Goal: Task Accomplishment & Management: Manage account settings

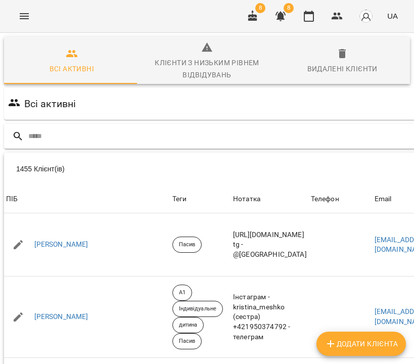
click at [209, 137] on input "text" at bounding box center [259, 136] width 462 height 17
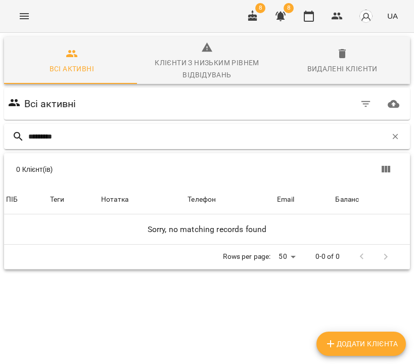
type input "*********"
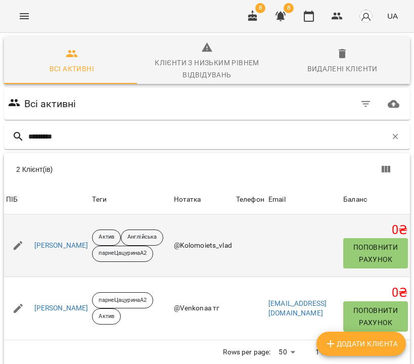
click at [91, 251] on div "[PERSON_NAME]" at bounding box center [61, 246] width 58 height 14
click at [88, 244] on link "[PERSON_NAME]" at bounding box center [61, 246] width 54 height 10
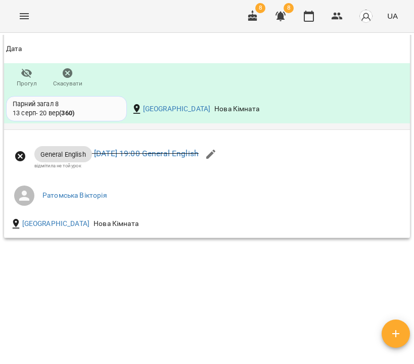
scroll to position [16, 0]
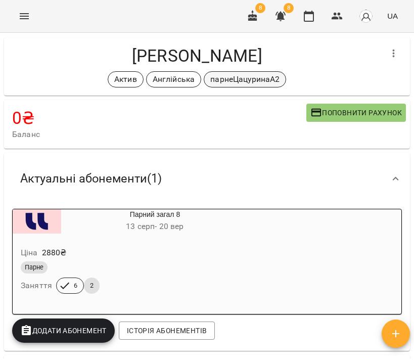
click at [238, 76] on p "парнеЦацуринаА2" at bounding box center [244, 79] width 69 height 12
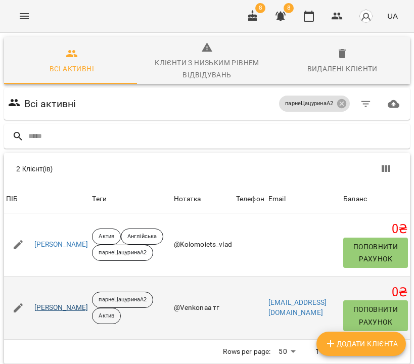
click at [88, 311] on link "[PERSON_NAME]" at bounding box center [61, 308] width 54 height 10
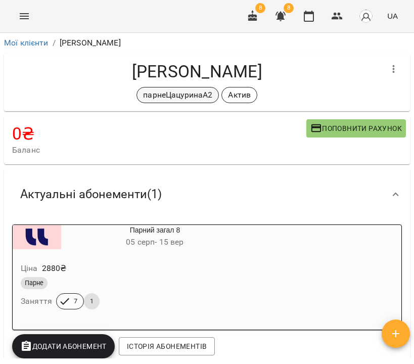
click at [181, 94] on p "парнеЦацуринаА2" at bounding box center [177, 95] width 69 height 12
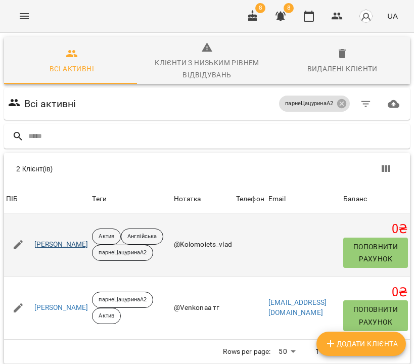
click at [85, 243] on link "[PERSON_NAME]" at bounding box center [61, 245] width 54 height 10
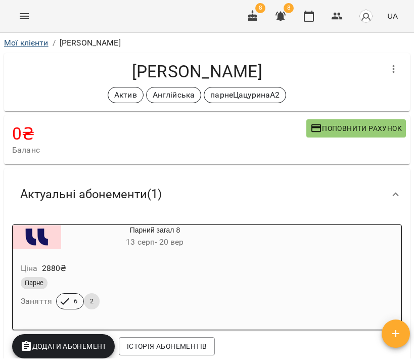
click at [38, 41] on link "Мої клієнти" at bounding box center [26, 43] width 44 height 10
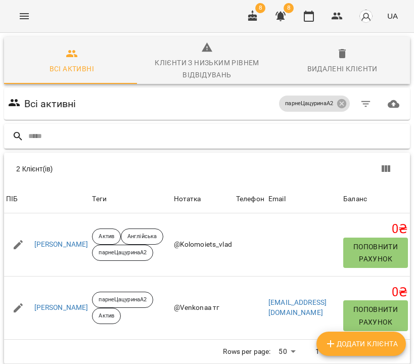
click at [189, 141] on input "text" at bounding box center [217, 136] width 378 height 17
click at [346, 104] on icon at bounding box center [341, 103] width 9 height 9
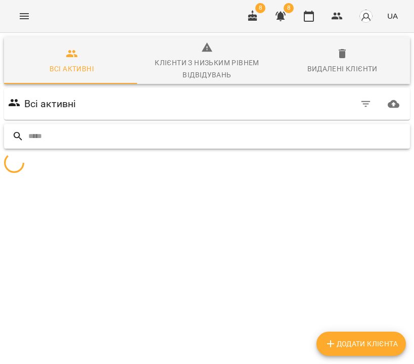
click at [335, 137] on input "text" at bounding box center [217, 136] width 378 height 17
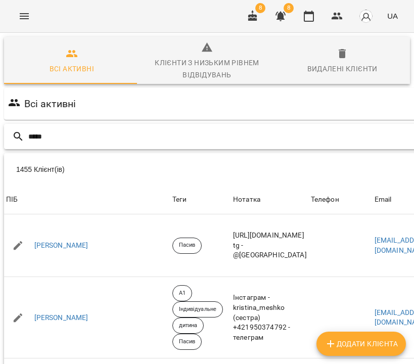
type input "*****"
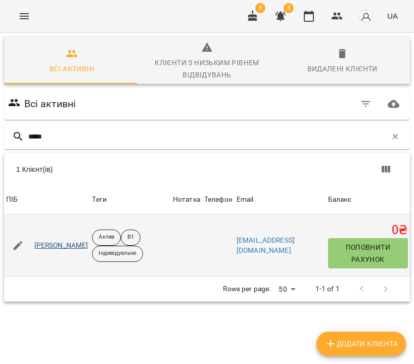
click at [76, 249] on link "[PERSON_NAME]" at bounding box center [61, 246] width 54 height 10
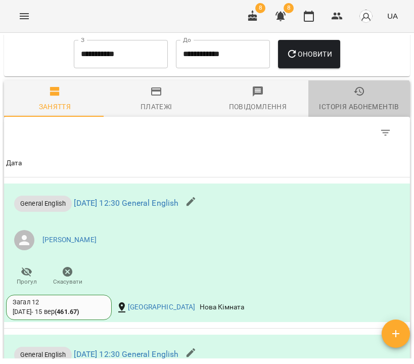
click at [349, 110] on div "Історія абонементів" at bounding box center [359, 107] width 80 height 12
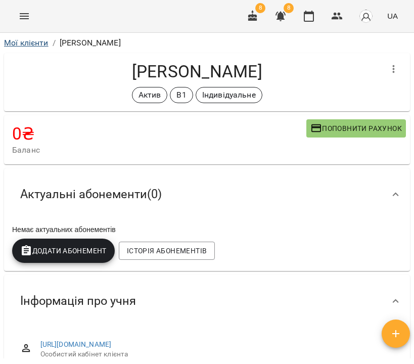
click at [31, 46] on link "Мої клієнти" at bounding box center [26, 43] width 44 height 10
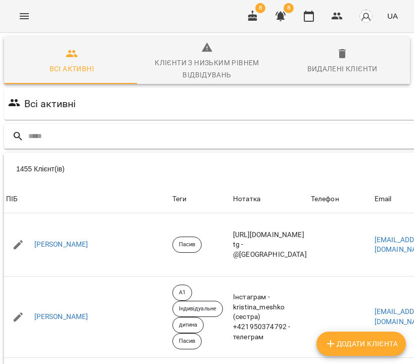
click at [192, 130] on input "text" at bounding box center [259, 136] width 462 height 17
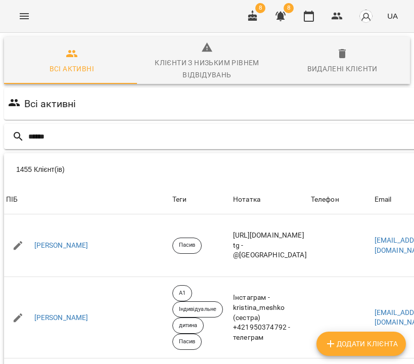
type input "******"
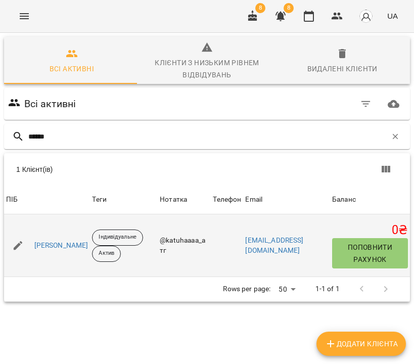
click at [83, 239] on div "[PERSON_NAME]" at bounding box center [61, 246] width 58 height 14
click at [83, 245] on link "[PERSON_NAME]" at bounding box center [61, 246] width 54 height 10
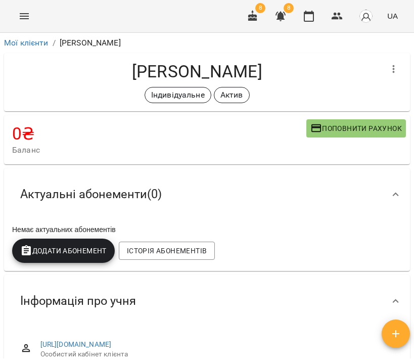
scroll to position [661, 0]
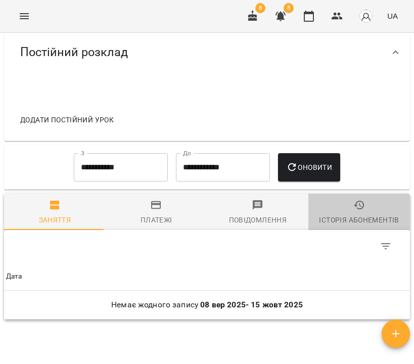
click at [350, 224] on button "Історія абонементів" at bounding box center [359, 212] width 102 height 36
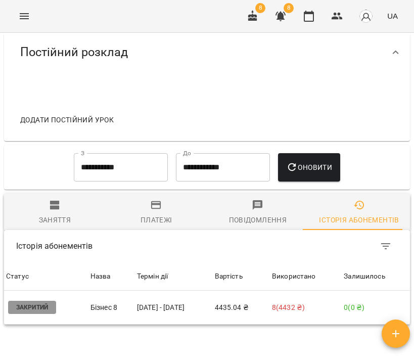
scroll to position [0, 0]
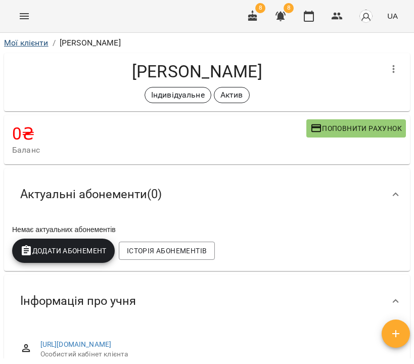
click at [36, 44] on link "Мої клієнти" at bounding box center [26, 43] width 44 height 10
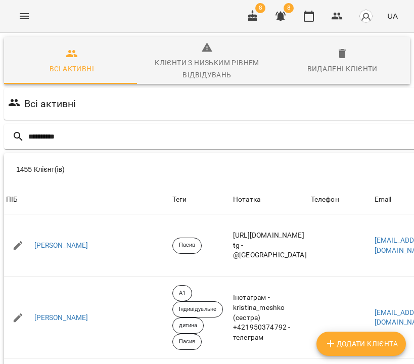
type input "**********"
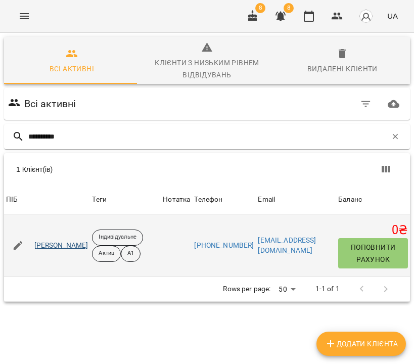
click at [87, 244] on link "[PERSON_NAME]" at bounding box center [61, 246] width 54 height 10
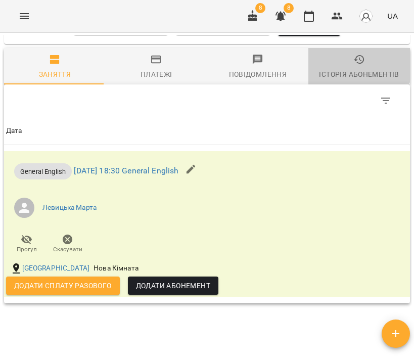
click at [343, 59] on span "Історія абонементів" at bounding box center [358, 67] width 89 height 27
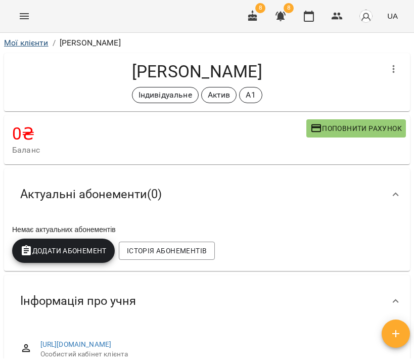
click at [35, 44] on link "Мої клієнти" at bounding box center [26, 43] width 44 height 10
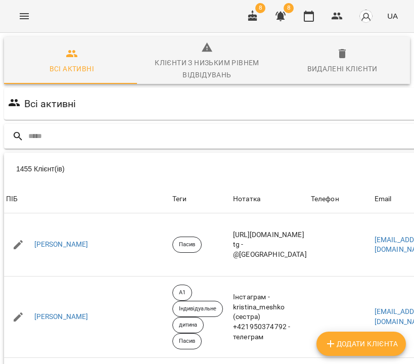
click at [219, 136] on input "text" at bounding box center [259, 136] width 462 height 17
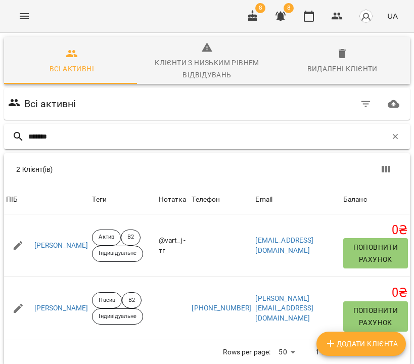
type input "*******"
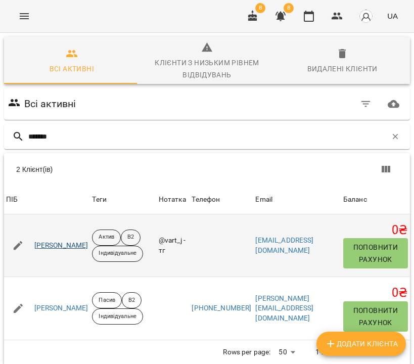
click at [71, 245] on link "[PERSON_NAME]" at bounding box center [61, 246] width 54 height 10
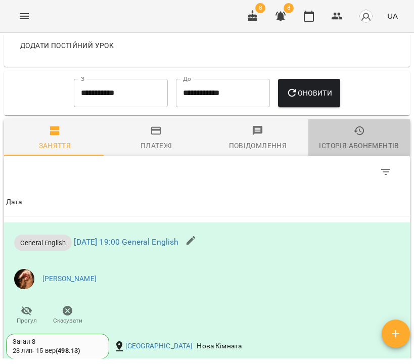
click at [354, 140] on div "Історія абонементів" at bounding box center [359, 146] width 80 height 12
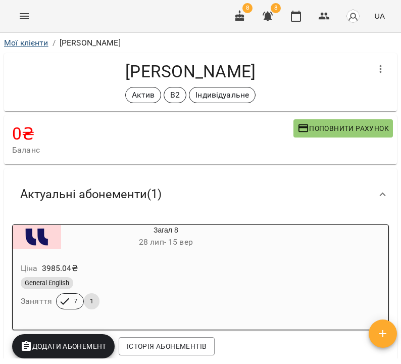
click at [31, 40] on link "Мої клієнти" at bounding box center [26, 43] width 44 height 10
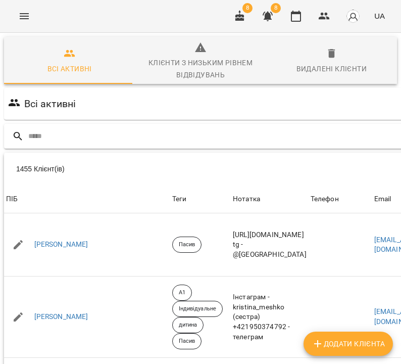
click at [130, 133] on input "text" at bounding box center [259, 136] width 462 height 17
type input "****"
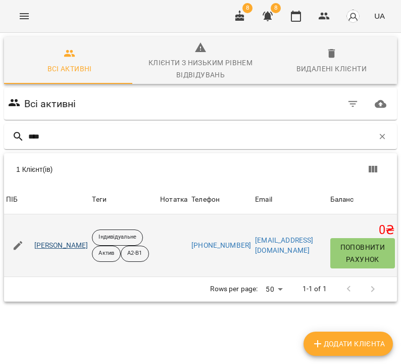
click at [69, 242] on link "[PERSON_NAME]" at bounding box center [61, 246] width 54 height 10
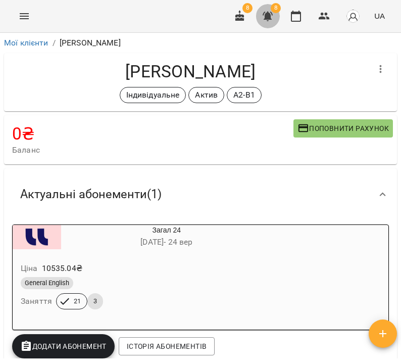
click at [268, 16] on icon "button" at bounding box center [268, 17] width 10 height 10
click at [268, 17] on icon "button" at bounding box center [268, 17] width 10 height 10
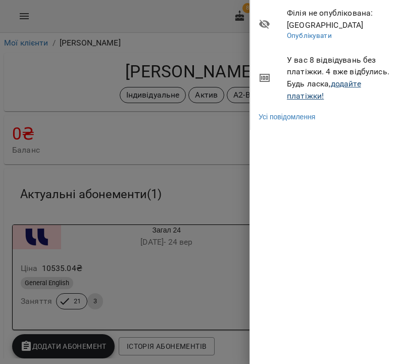
click at [352, 83] on link "додайте платіжки!" at bounding box center [324, 90] width 74 height 22
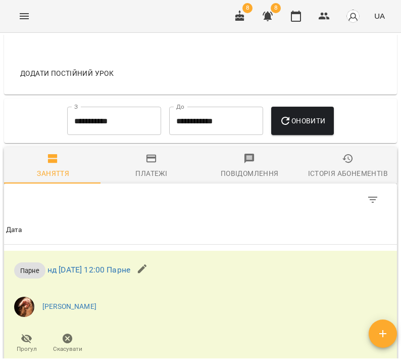
click at [352, 160] on span "Історія абонементів" at bounding box center [348, 166] width 86 height 27
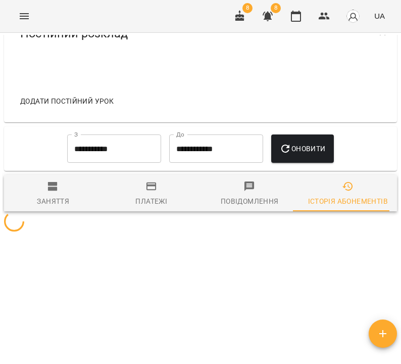
scroll to position [622, 0]
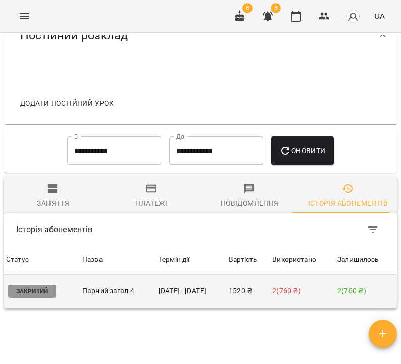
click at [157, 293] on td "14 серп - 10 вер" at bounding box center [192, 292] width 70 height 34
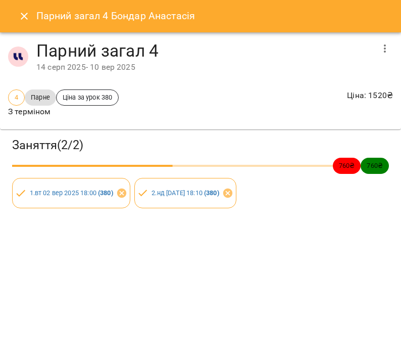
click at [384, 50] on icon "button" at bounding box center [385, 48] width 12 height 12
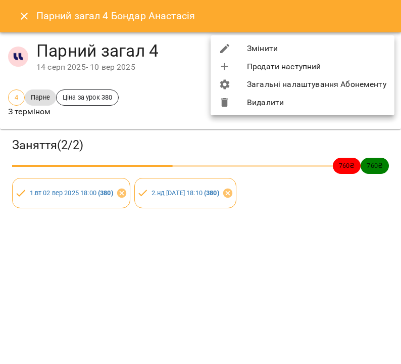
click at [368, 53] on li "Змінити" at bounding box center [303, 48] width 184 height 18
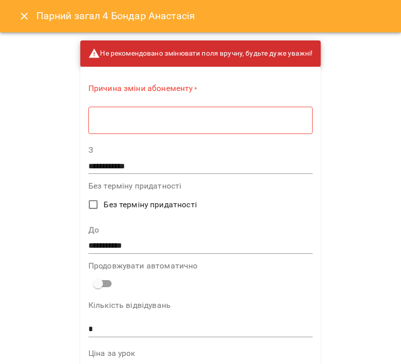
click at [170, 124] on textarea at bounding box center [201, 120] width 210 height 9
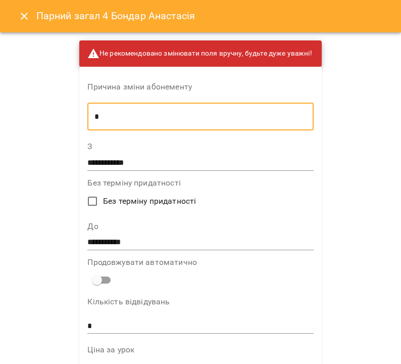
type textarea "*"
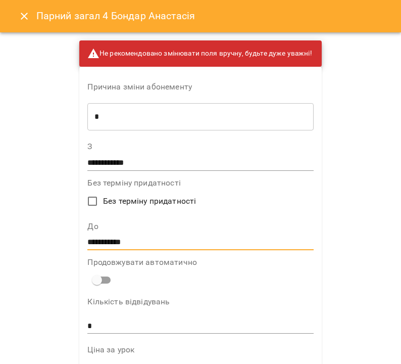
click at [134, 242] on input "**********" at bounding box center [200, 243] width 226 height 16
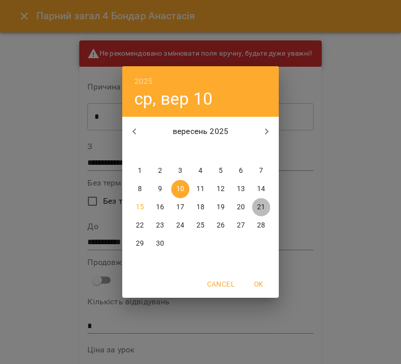
click at [263, 209] on p "21" at bounding box center [261, 207] width 8 height 10
type input "**********"
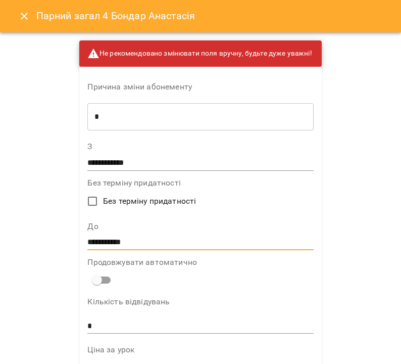
scroll to position [651, 0]
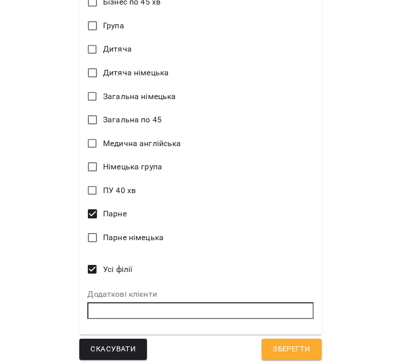
click at [280, 343] on span "Зберегти" at bounding box center [291, 349] width 37 height 13
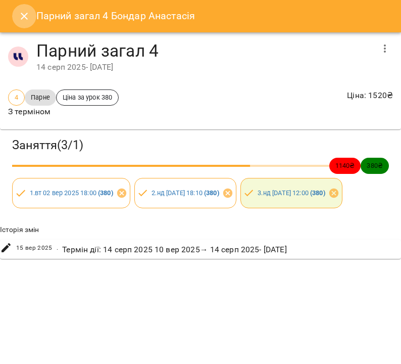
click at [23, 16] on icon "Close" at bounding box center [24, 16] width 7 height 7
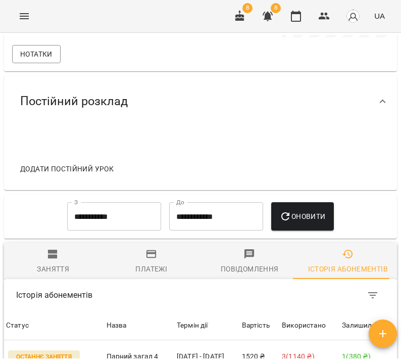
scroll to position [0, 0]
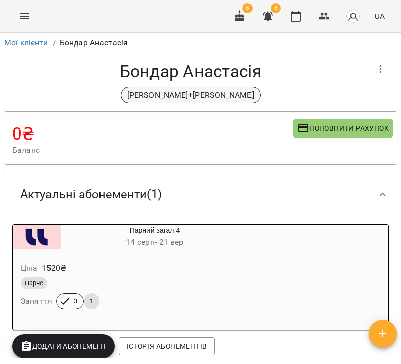
click at [176, 94] on p "Бондар+Семенюк" at bounding box center [190, 95] width 127 height 12
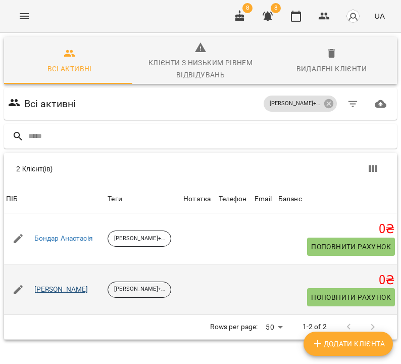
click at [56, 286] on link "[PERSON_NAME]" at bounding box center [61, 290] width 54 height 10
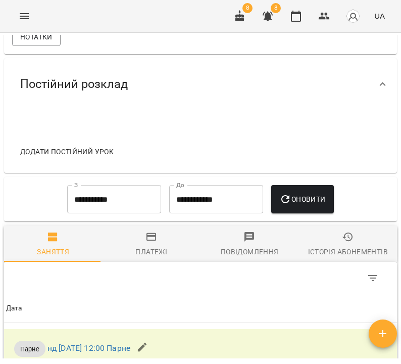
click at [343, 250] on div "Історія абонементів" at bounding box center [348, 252] width 80 height 12
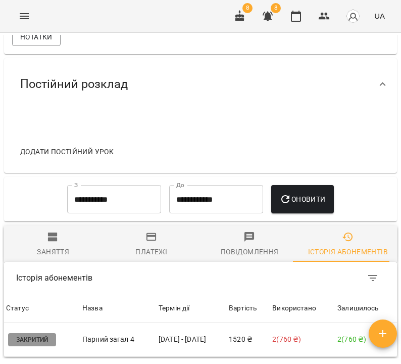
scroll to position [661, 0]
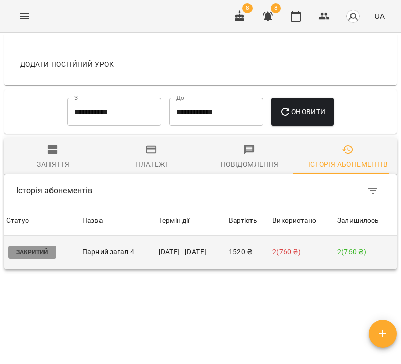
click at [176, 249] on td "14 серп - 10 вер" at bounding box center [192, 253] width 70 height 34
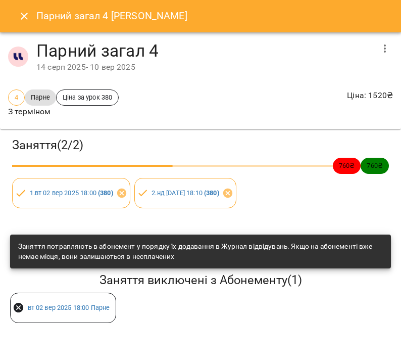
click at [388, 49] on icon "button" at bounding box center [385, 48] width 12 height 12
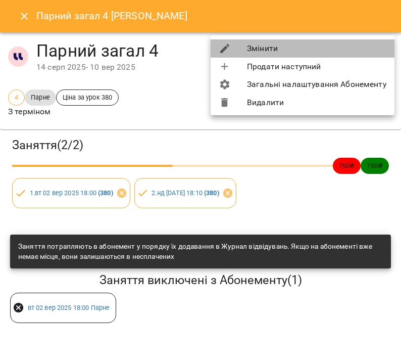
click at [372, 47] on li "Змінити" at bounding box center [303, 48] width 184 height 18
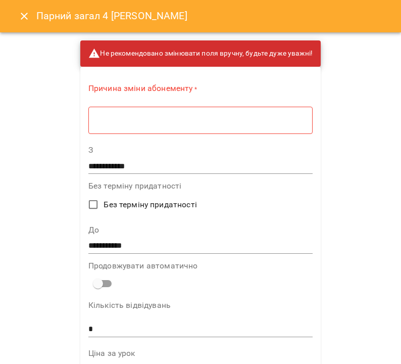
click at [175, 136] on div "Причина зміни абонементу * * ​" at bounding box center [200, 111] width 224 height 56
click at [175, 126] on div "* ​" at bounding box center [200, 120] width 224 height 28
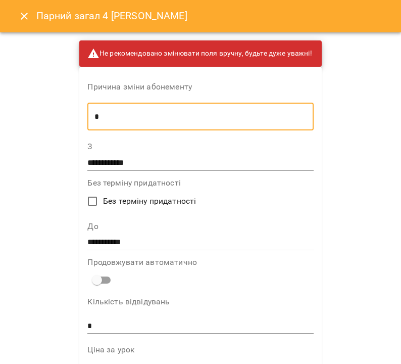
type textarea "*"
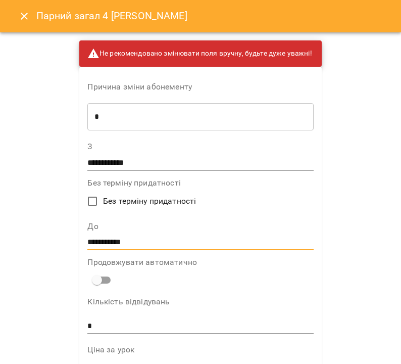
click at [116, 243] on input "**********" at bounding box center [200, 243] width 226 height 16
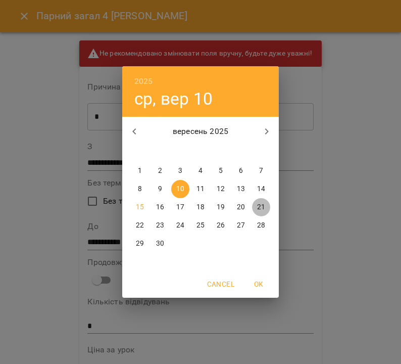
click at [264, 206] on p "21" at bounding box center [261, 207] width 8 height 10
type input "**********"
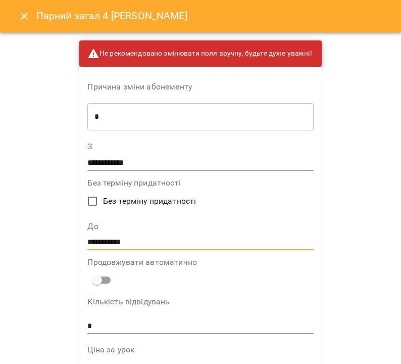
scroll to position [651, 0]
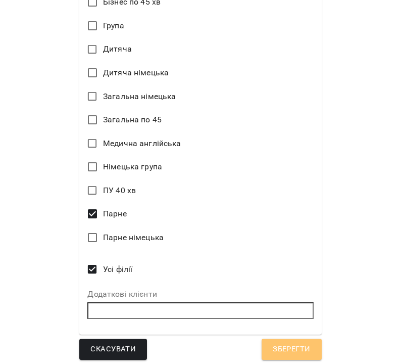
click at [281, 353] on button "Зберегти" at bounding box center [292, 349] width 60 height 21
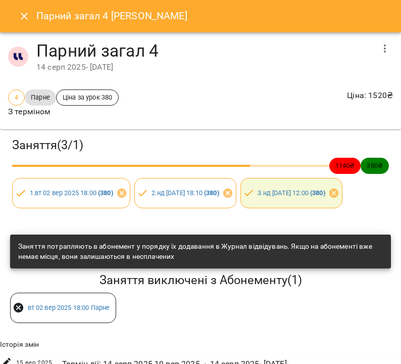
click at [26, 17] on icon "Close" at bounding box center [24, 16] width 12 height 12
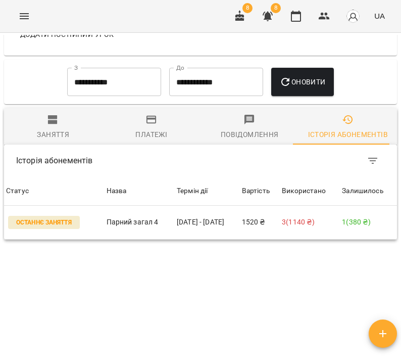
scroll to position [0, 0]
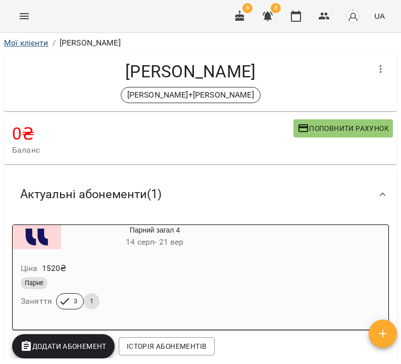
click at [28, 44] on link "Мої клієнти" at bounding box center [26, 43] width 44 height 10
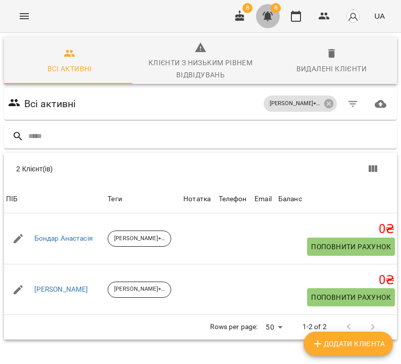
click at [271, 20] on icon "button" at bounding box center [268, 16] width 12 height 12
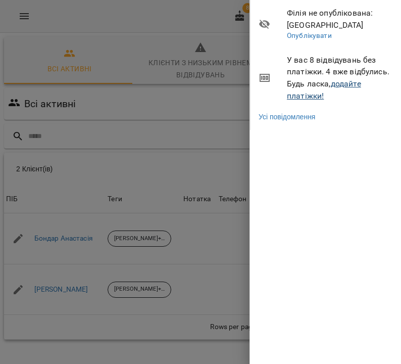
click at [353, 83] on link "додайте платіжки!" at bounding box center [324, 90] width 74 height 22
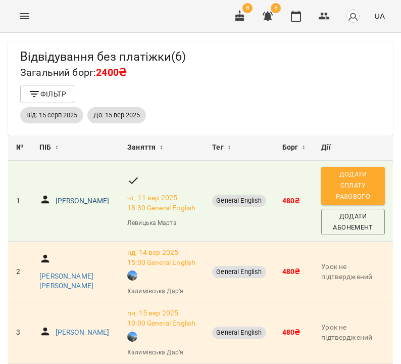
scroll to position [202, 0]
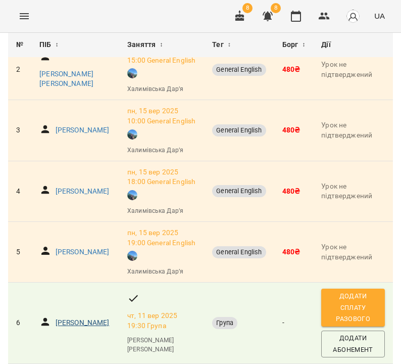
click at [70, 318] on p "[PERSON_NAME]" at bounding box center [83, 323] width 54 height 10
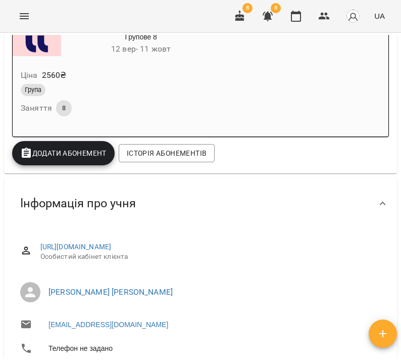
scroll to position [6, 0]
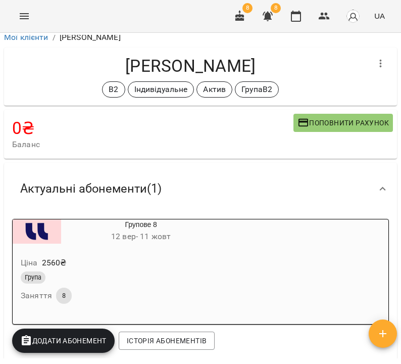
click at [203, 275] on div "Група" at bounding box center [117, 278] width 192 height 12
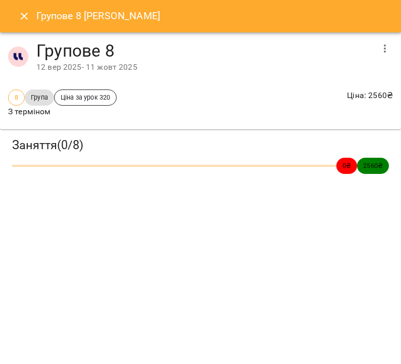
click at [387, 50] on icon "button" at bounding box center [385, 48] width 12 height 12
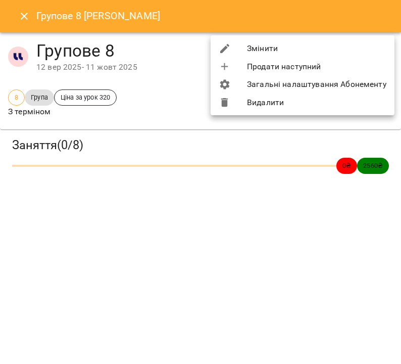
click at [370, 51] on li "Змінити" at bounding box center [303, 48] width 184 height 18
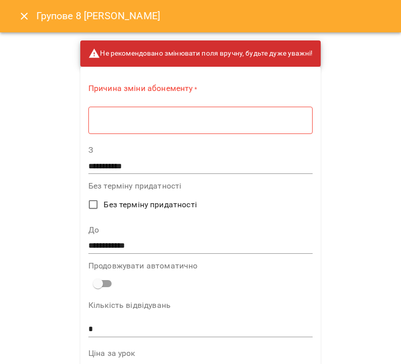
click at [145, 119] on textarea at bounding box center [201, 120] width 210 height 9
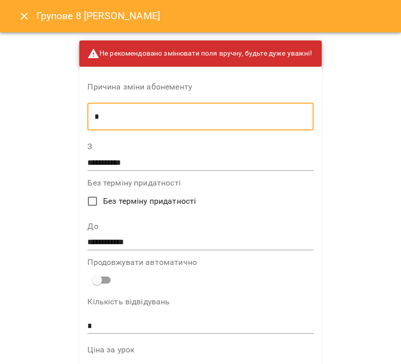
scroll to position [2, 0]
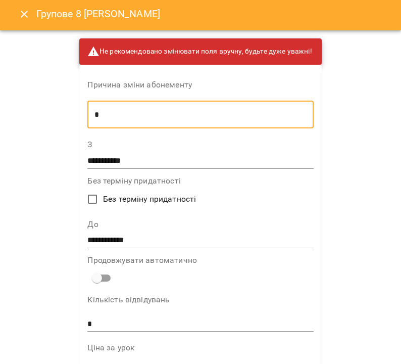
type textarea "*"
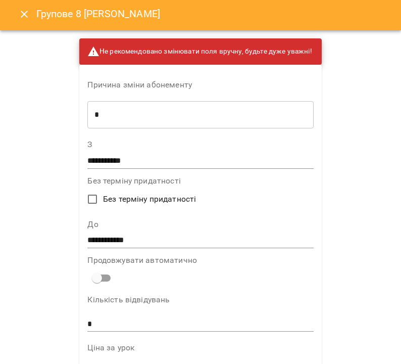
click at [113, 146] on label "З" at bounding box center [200, 145] width 226 height 8
click at [114, 159] on input "**********" at bounding box center [200, 161] width 226 height 16
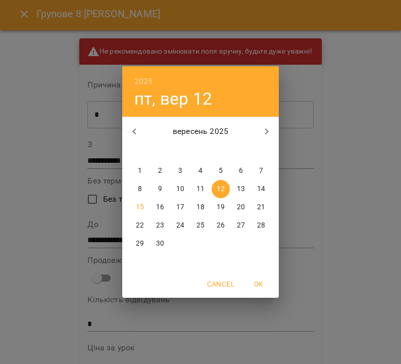
click at [160, 191] on p "9" at bounding box center [160, 189] width 4 height 10
type input "**********"
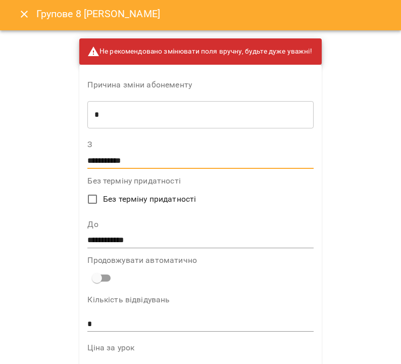
scroll to position [651, 0]
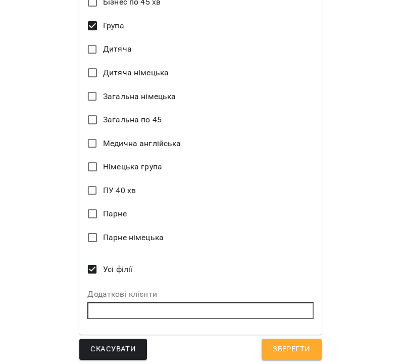
click at [279, 339] on button "Зберегти" at bounding box center [292, 349] width 60 height 21
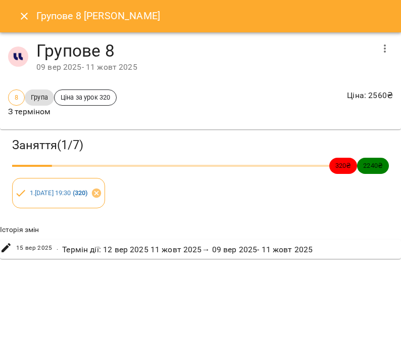
click at [26, 16] on icon "Close" at bounding box center [24, 16] width 12 height 12
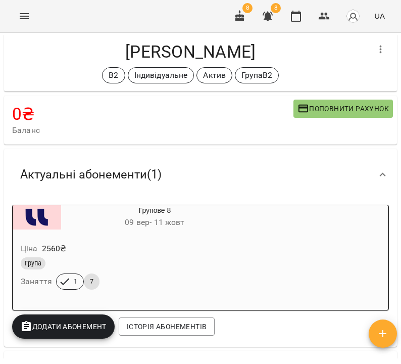
scroll to position [0, 0]
